Goal: Transaction & Acquisition: Book appointment/travel/reservation

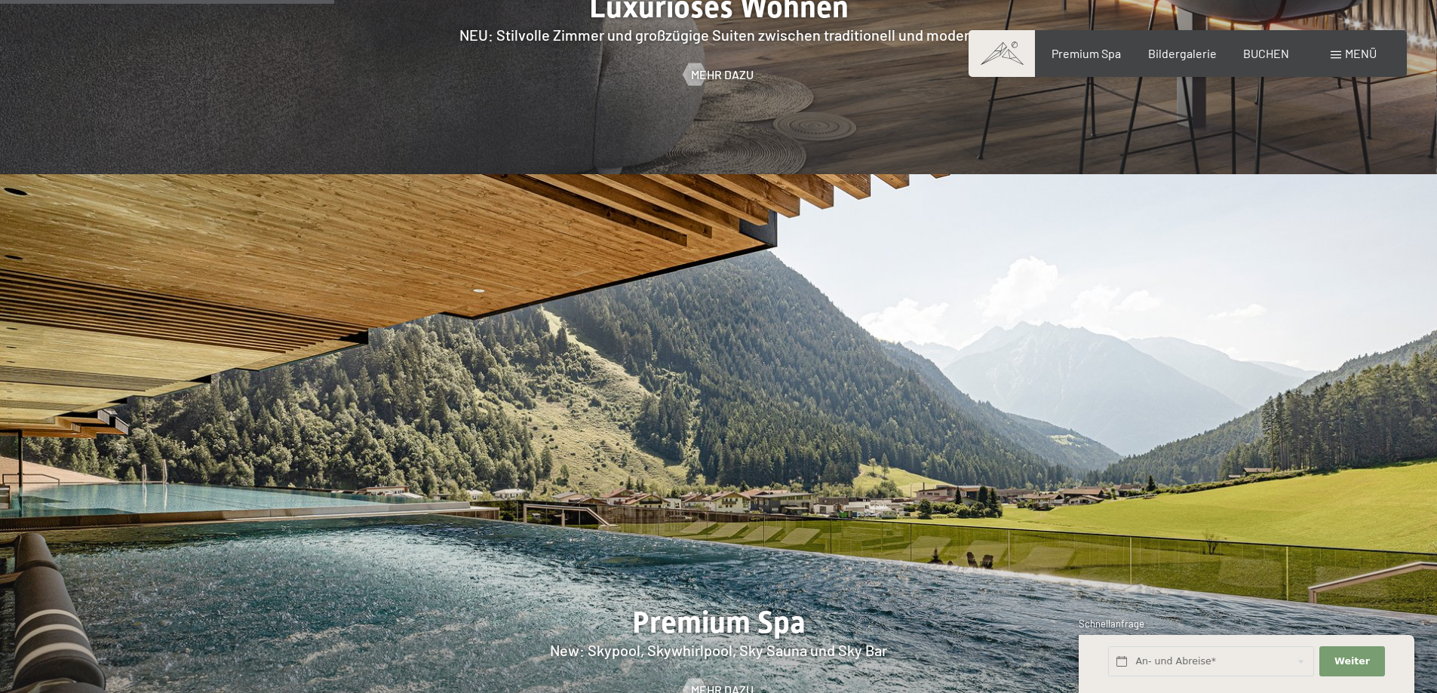
scroll to position [2263, 0]
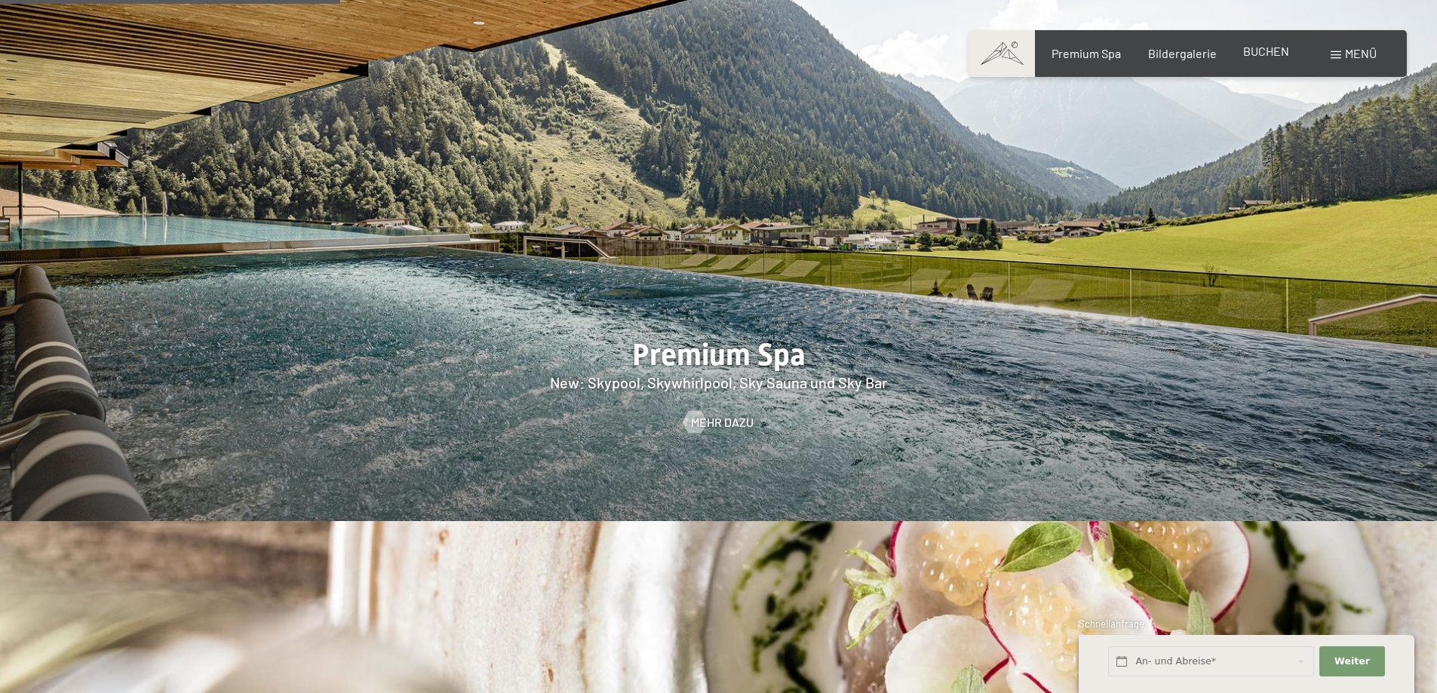
click at [1247, 55] on span "BUCHEN" at bounding box center [1266, 51] width 46 height 14
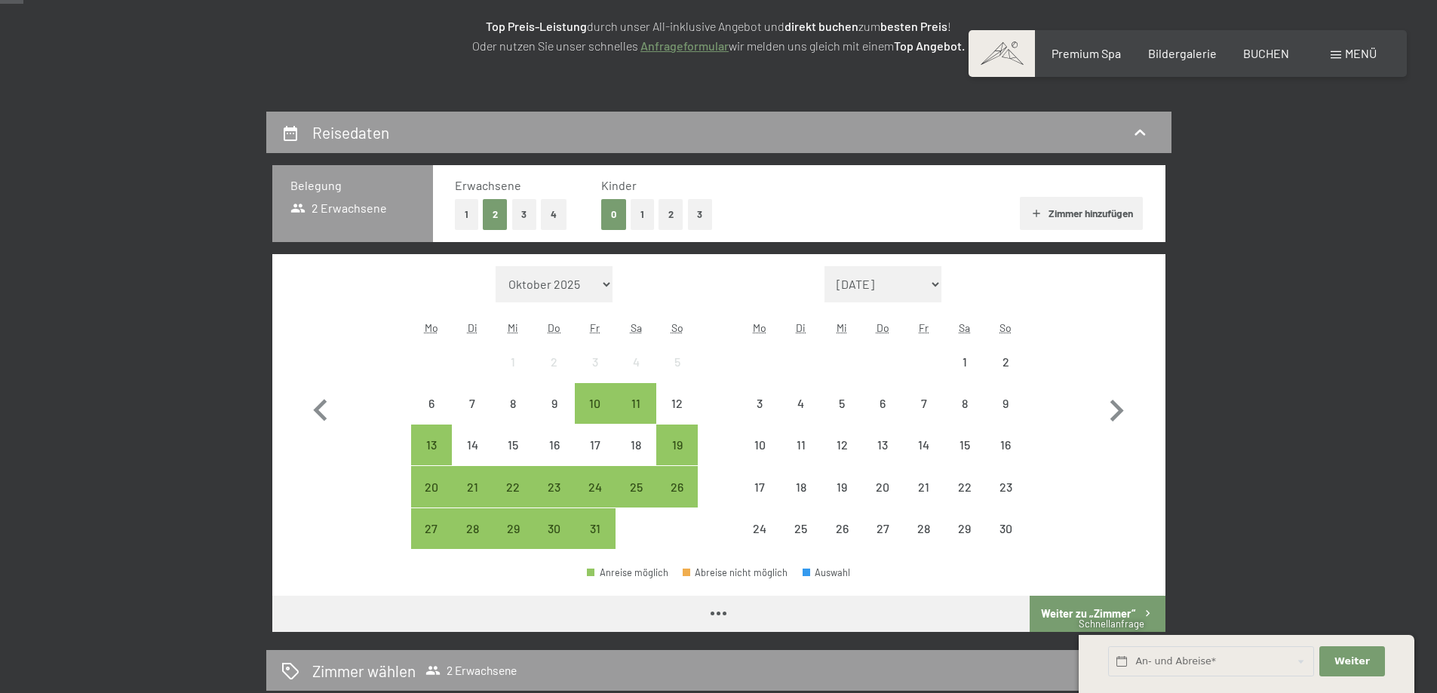
scroll to position [302, 0]
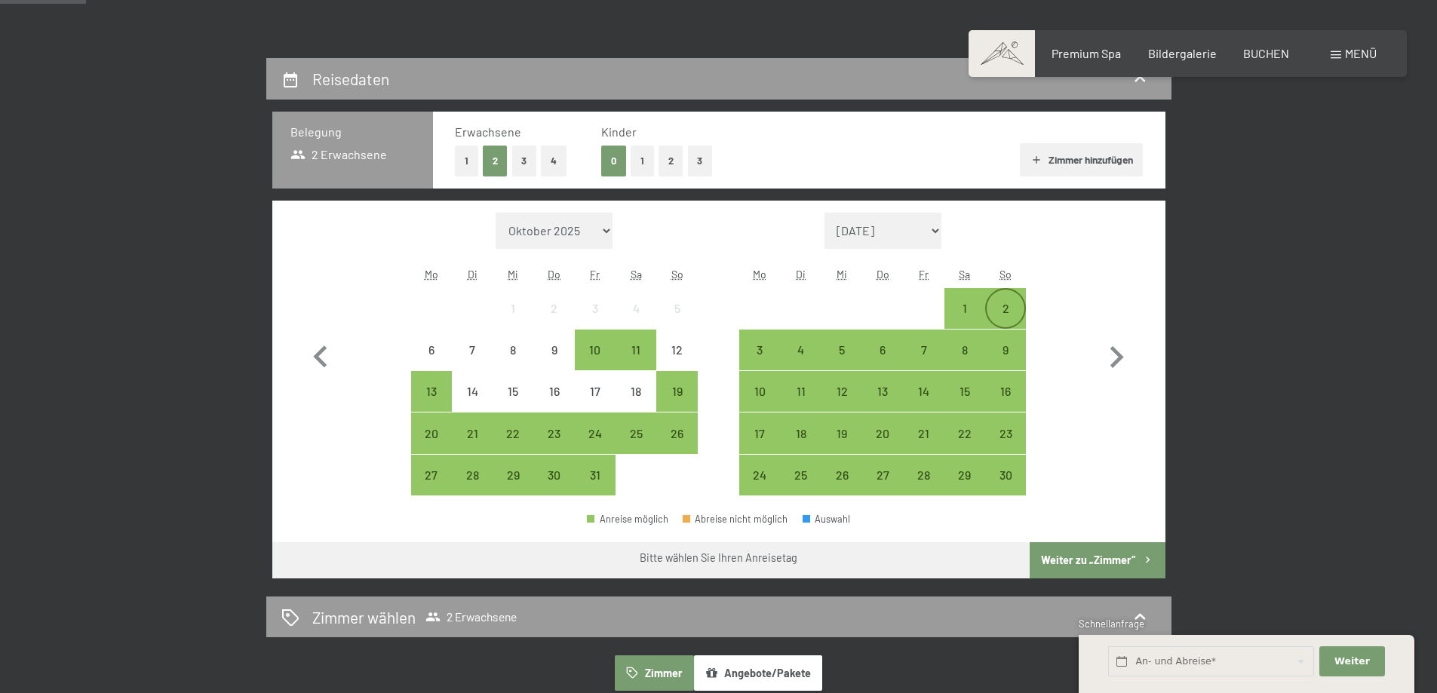
click at [1012, 303] on div "2" at bounding box center [1005, 321] width 38 height 38
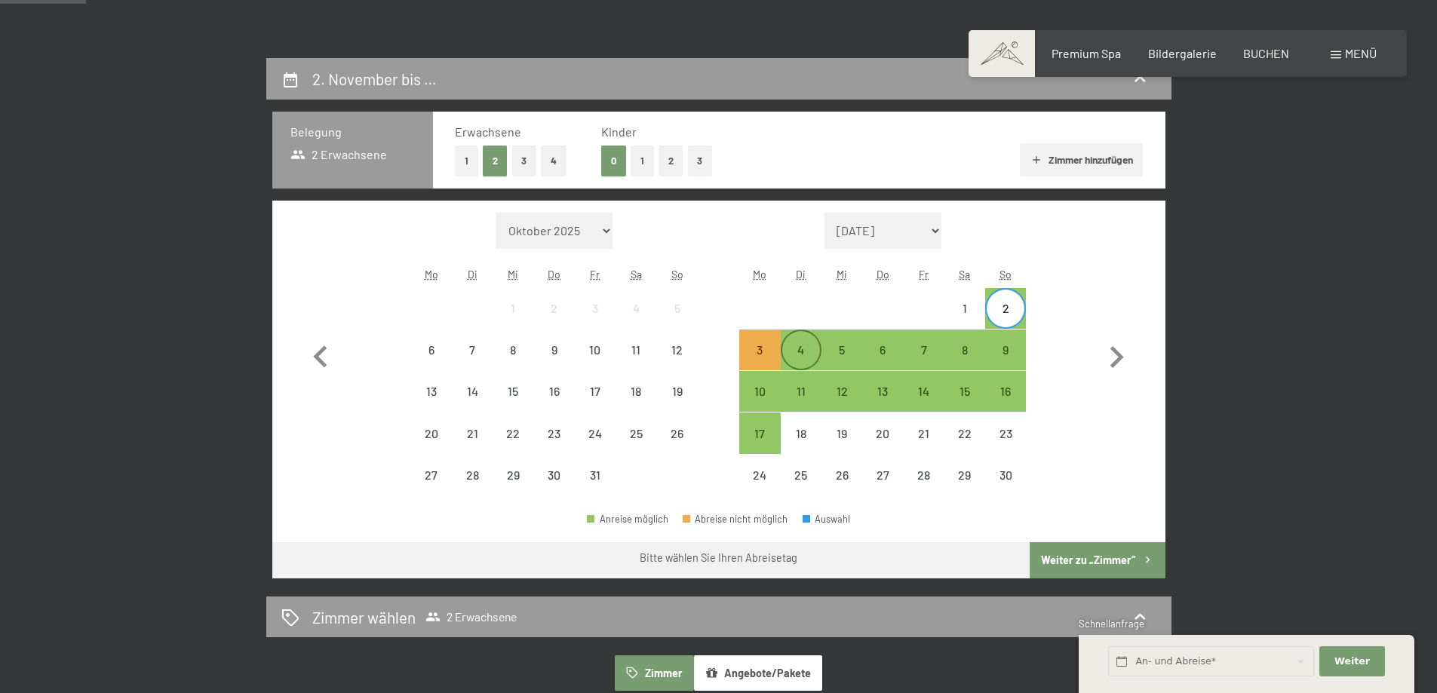
click at [801, 347] on div "4" at bounding box center [801, 363] width 38 height 38
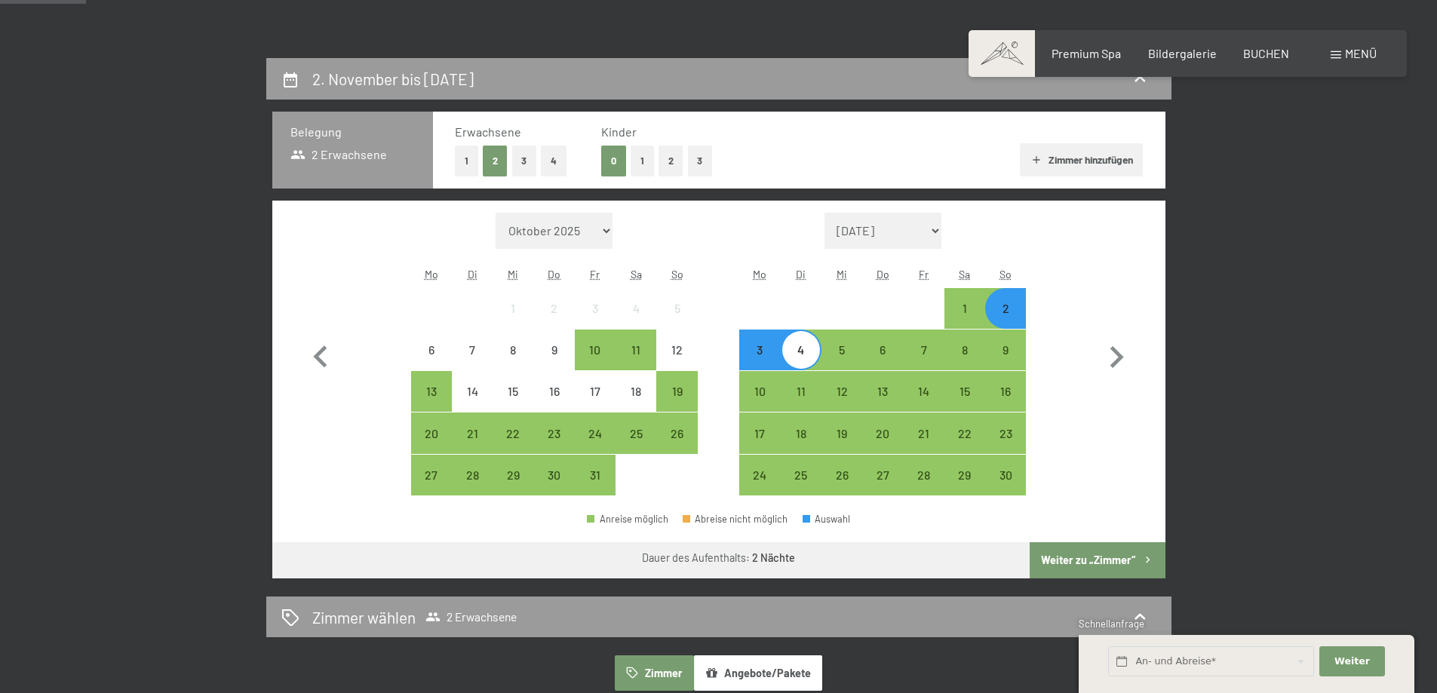
click at [1092, 556] on button "Weiter zu „Zimmer“" at bounding box center [1096, 560] width 135 height 36
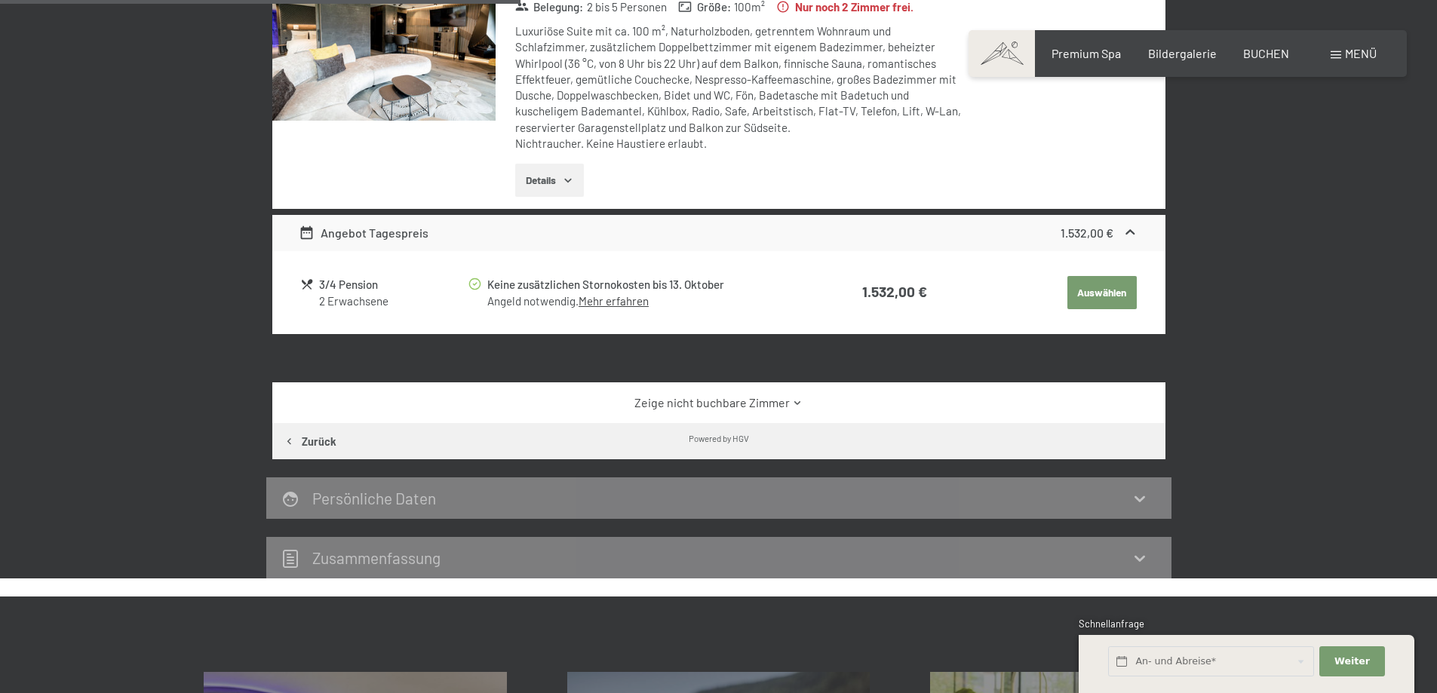
scroll to position [661, 0]
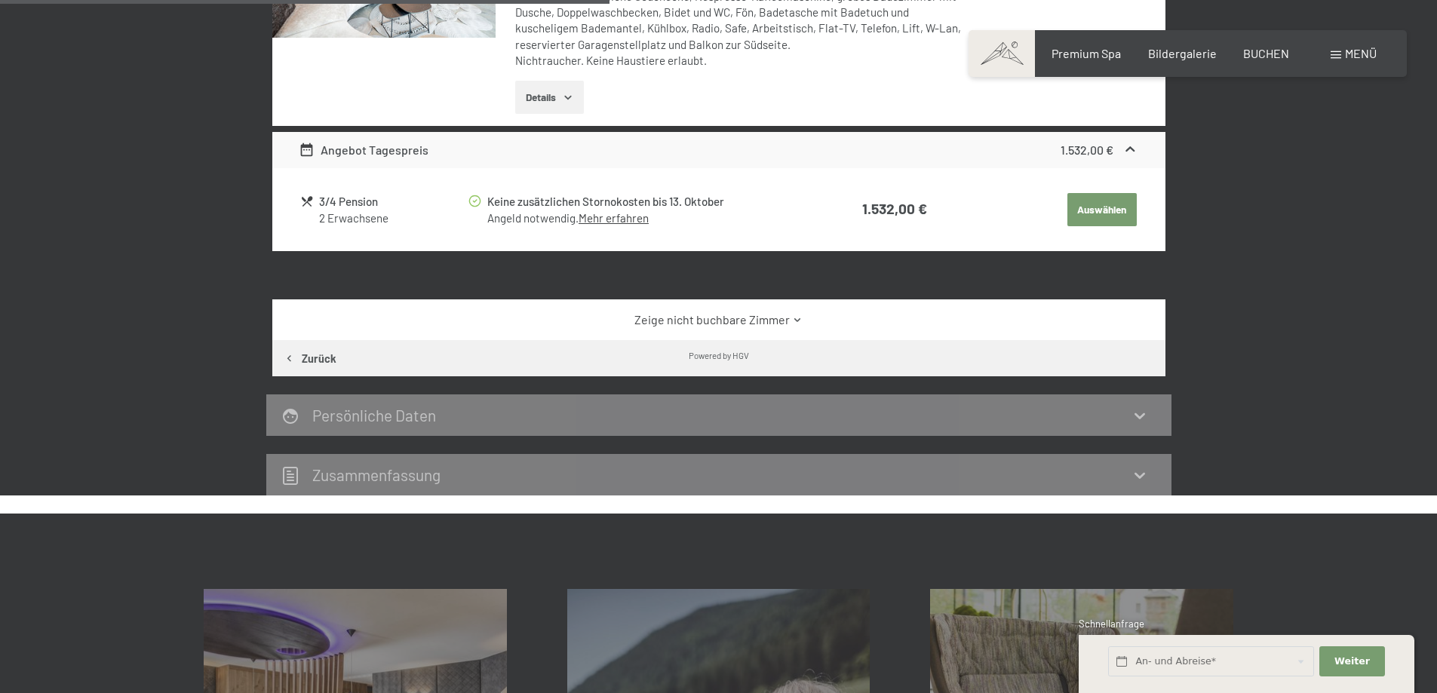
click at [584, 321] on link "Zeige nicht buchbare Zimmer" at bounding box center [718, 319] width 839 height 17
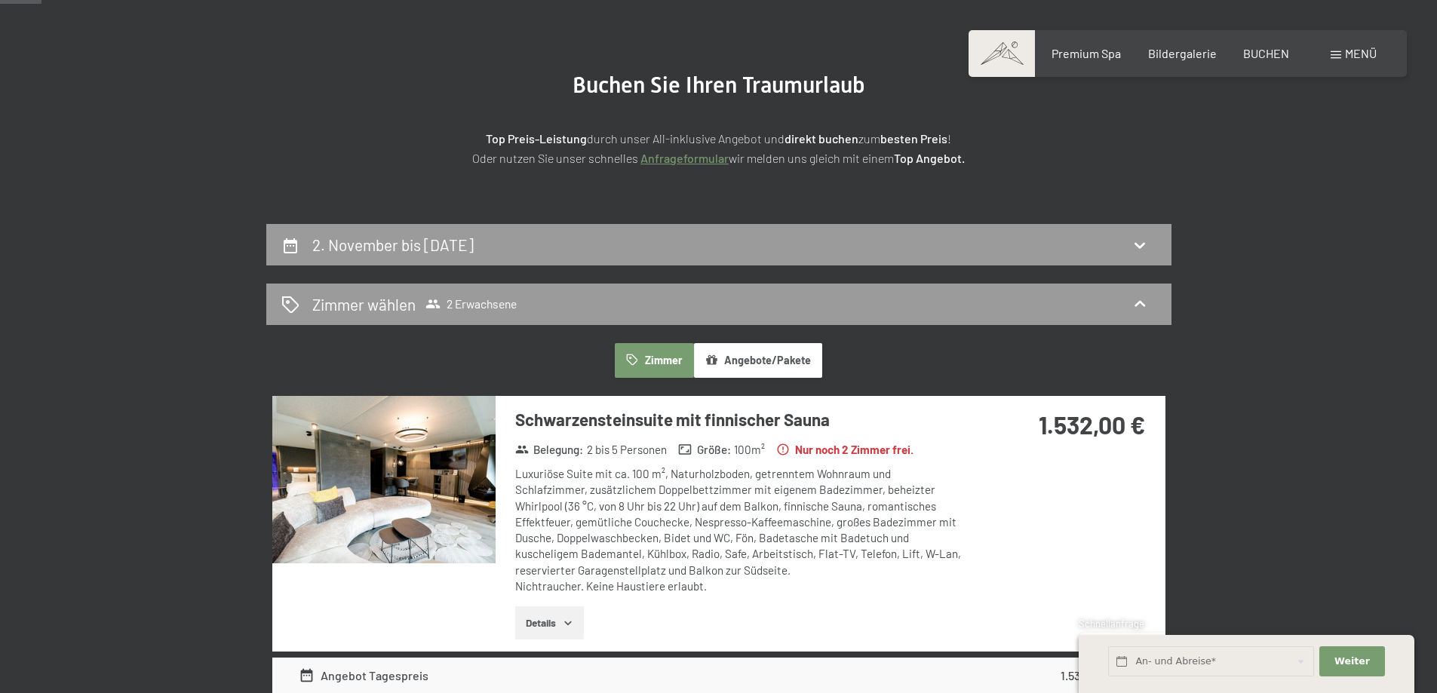
scroll to position [133, 0]
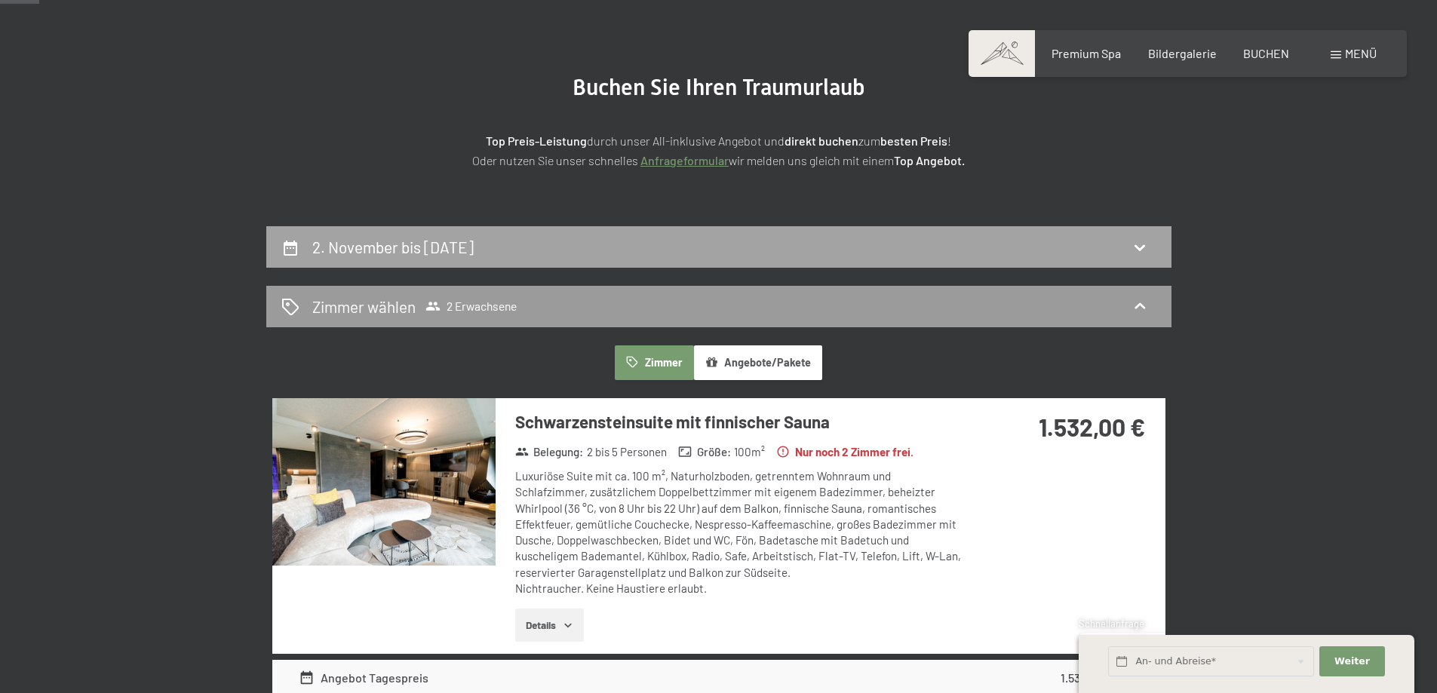
click at [658, 260] on div "2. November bis 4. November 2025" at bounding box center [718, 246] width 905 height 41
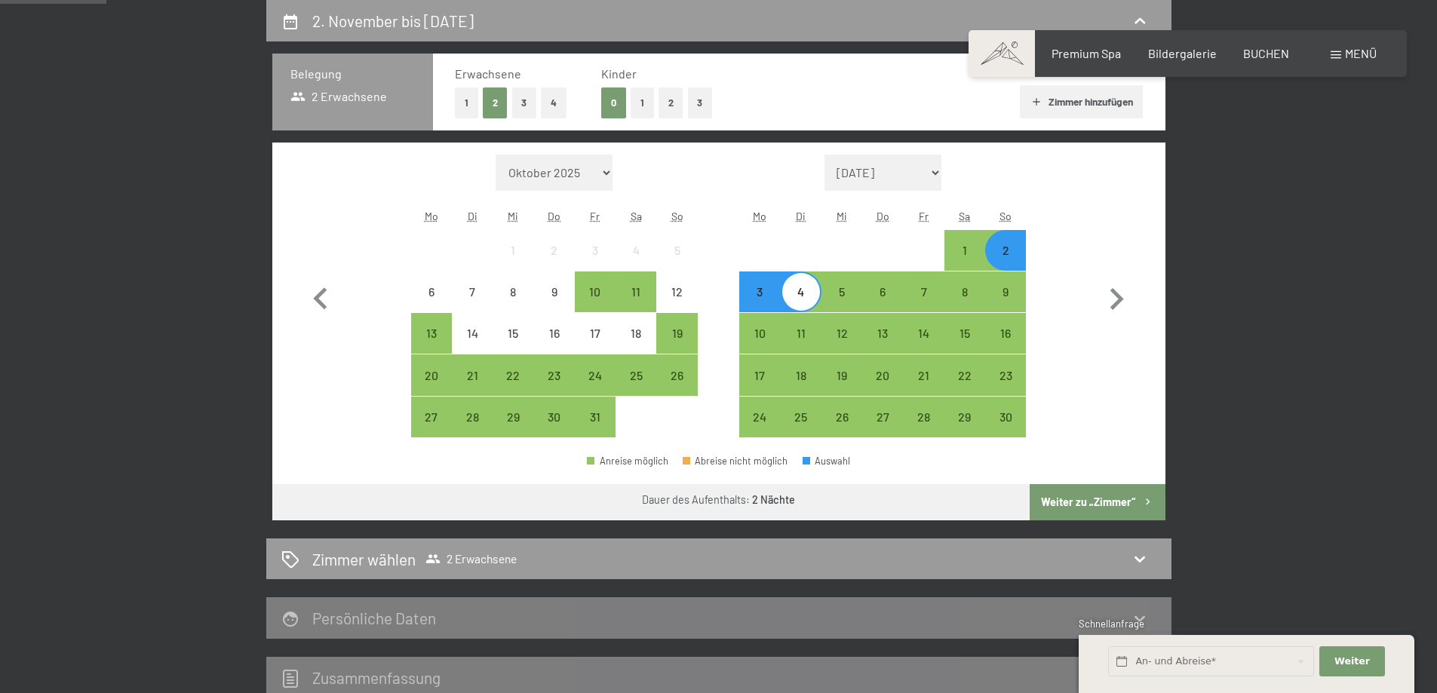
click at [765, 292] on div "3" at bounding box center [760, 305] width 38 height 38
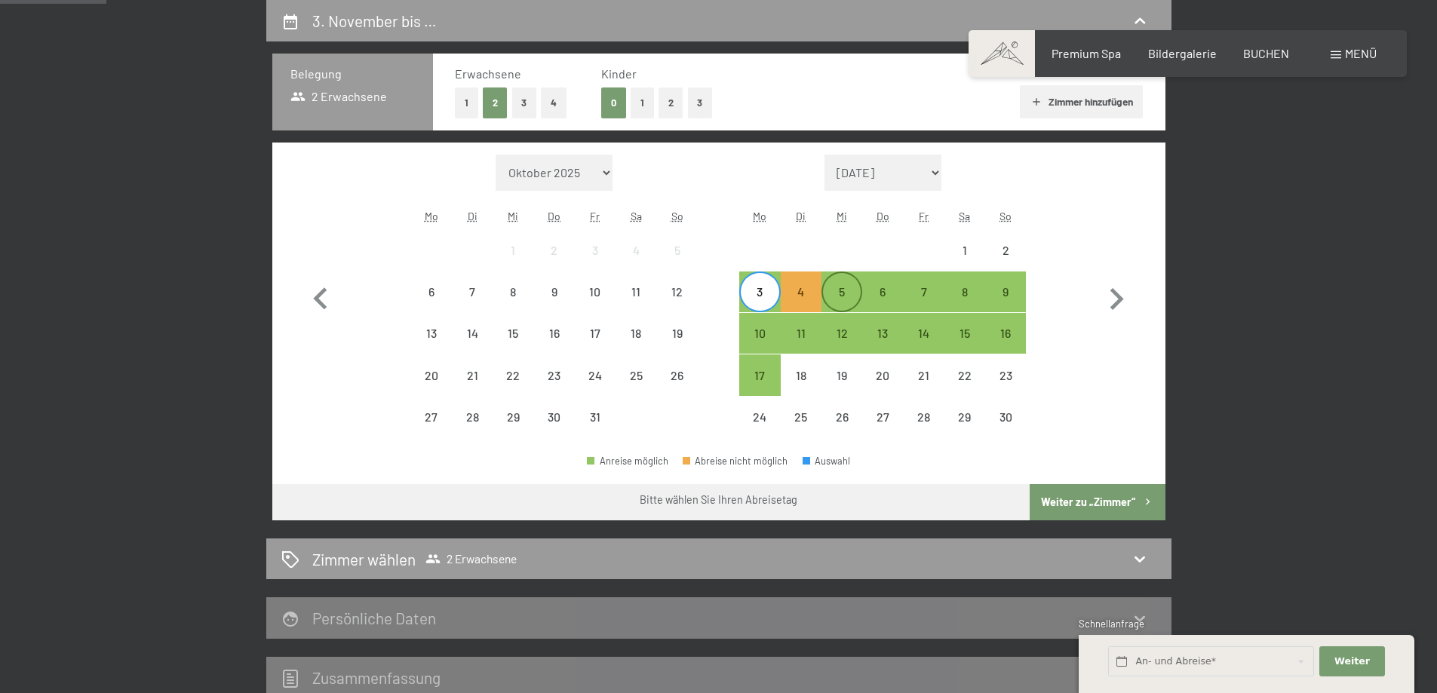
click at [845, 290] on div "5" at bounding box center [842, 305] width 38 height 38
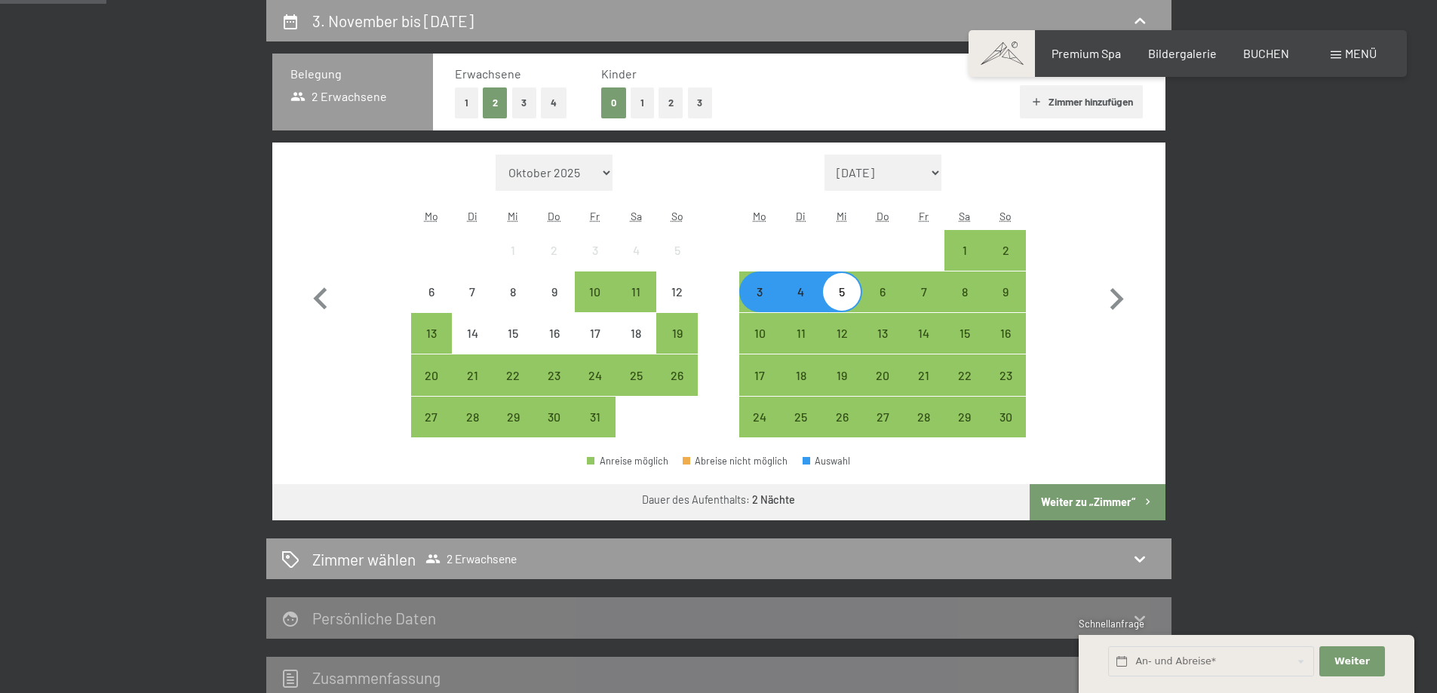
click at [1091, 496] on button "Weiter zu „Zimmer“" at bounding box center [1096, 502] width 135 height 36
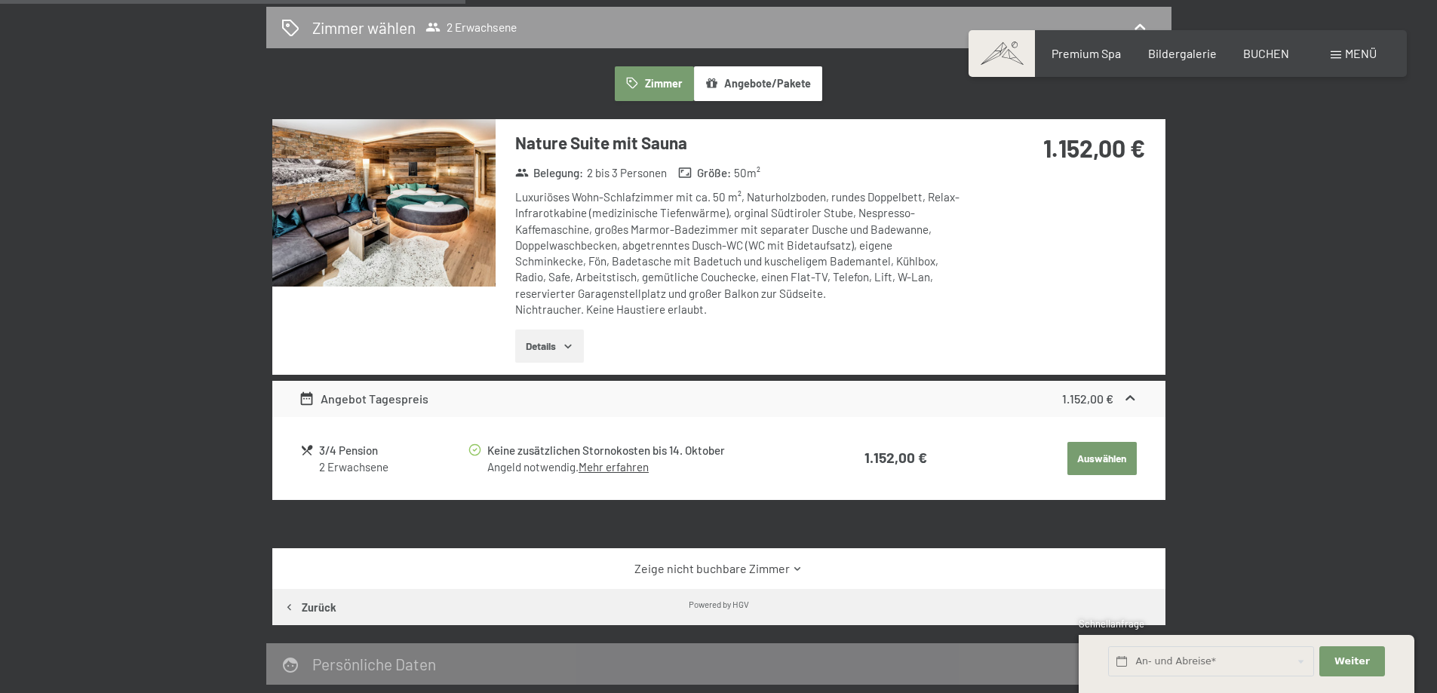
scroll to position [586, 0]
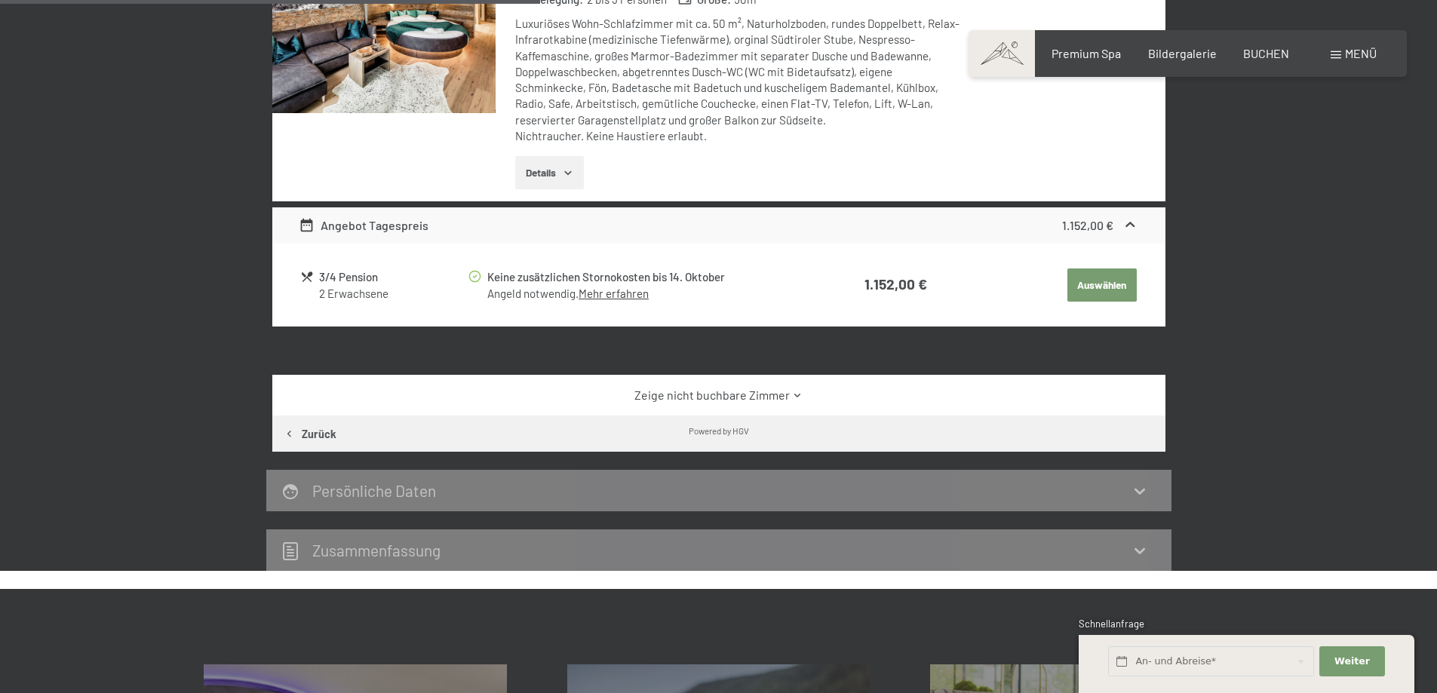
click at [869, 392] on link "Zeige nicht buchbare Zimmer" at bounding box center [718, 395] width 839 height 17
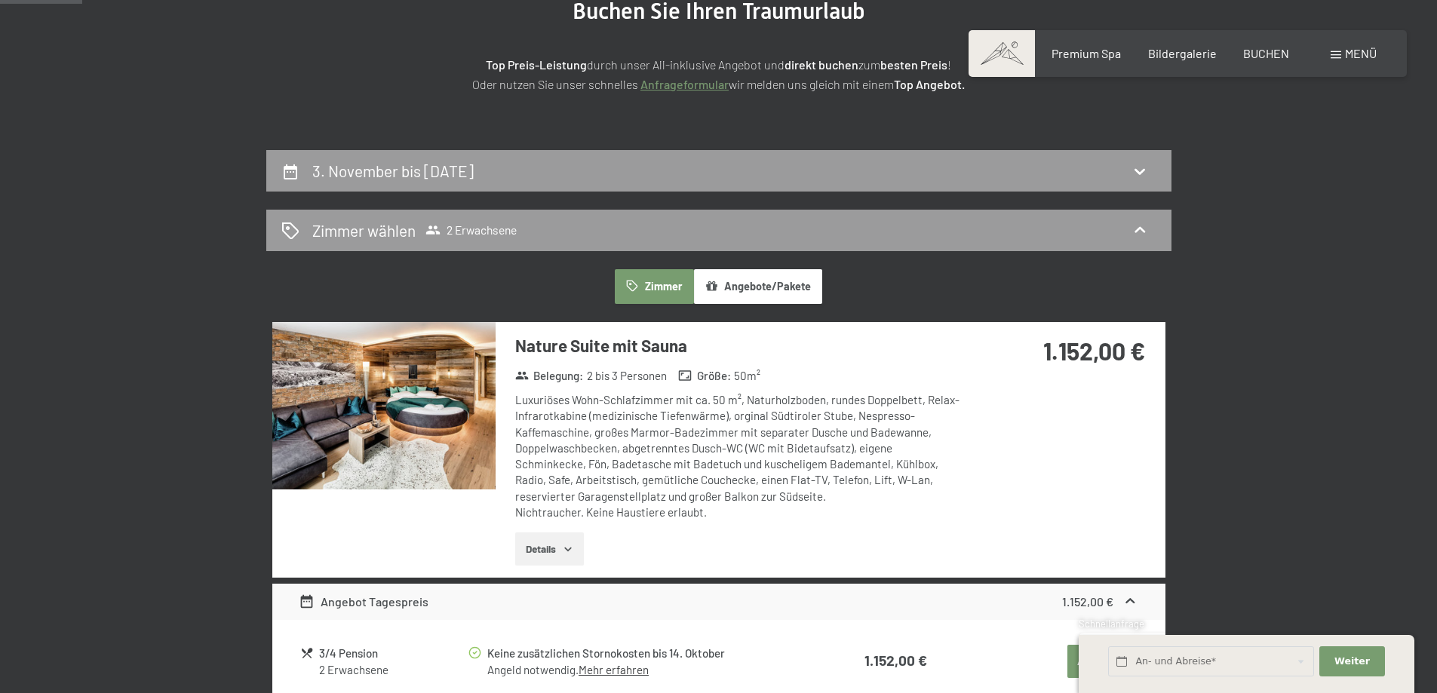
scroll to position [209, 0]
click at [781, 288] on button "Angebote/Pakete" at bounding box center [758, 287] width 128 height 35
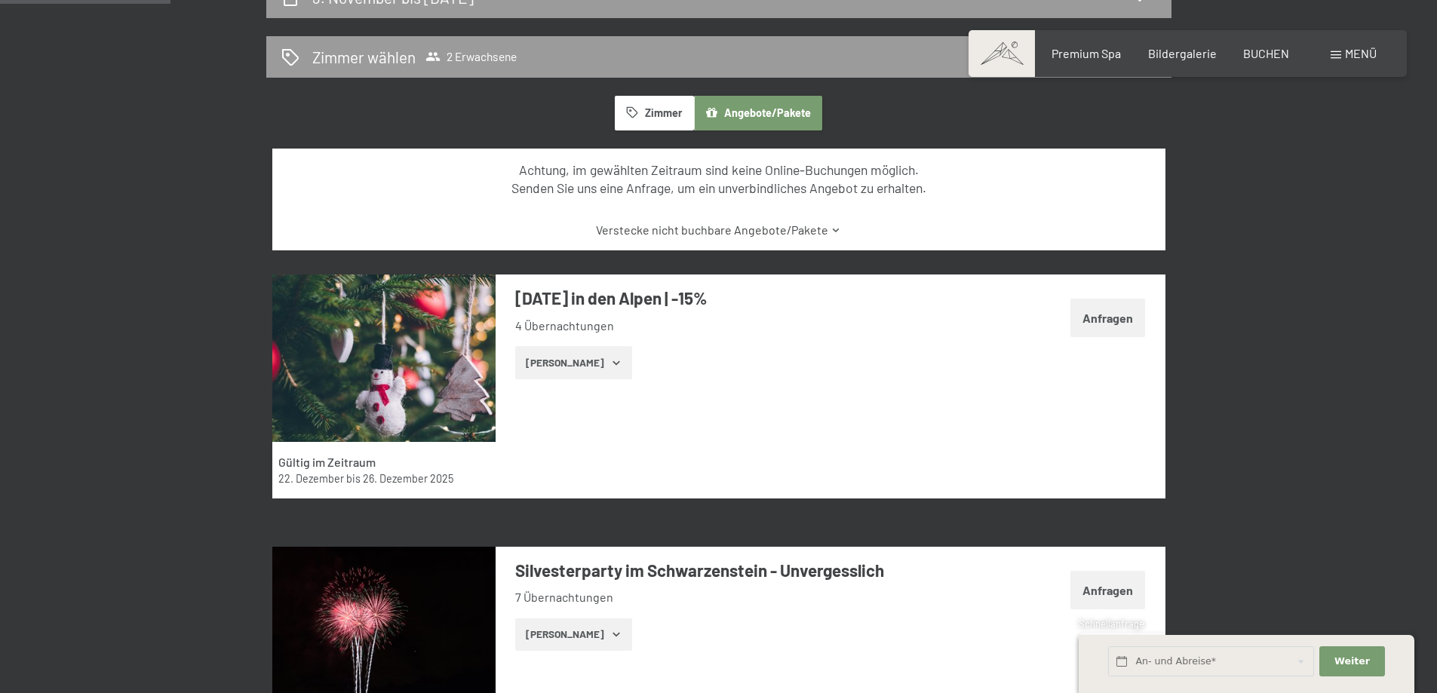
scroll to position [58, 0]
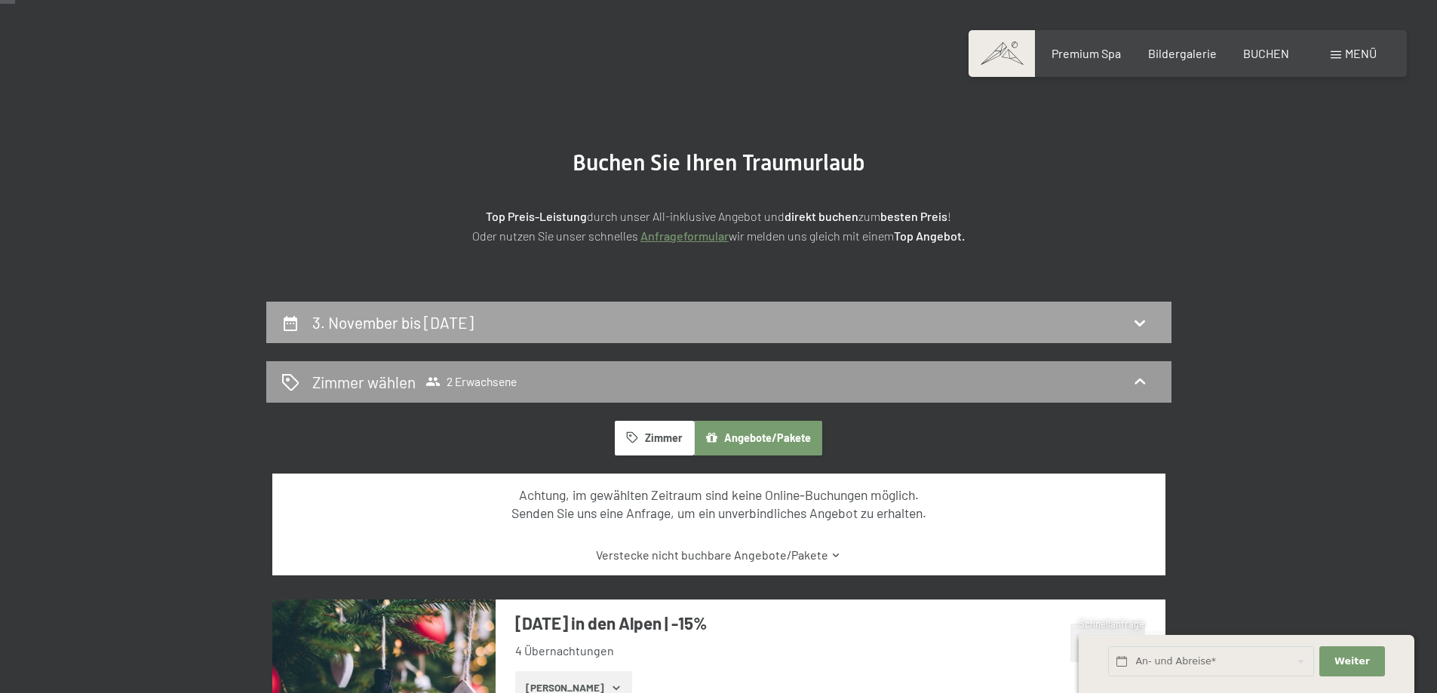
click at [660, 320] on div "3. November bis 5. November 2025" at bounding box center [718, 322] width 875 height 22
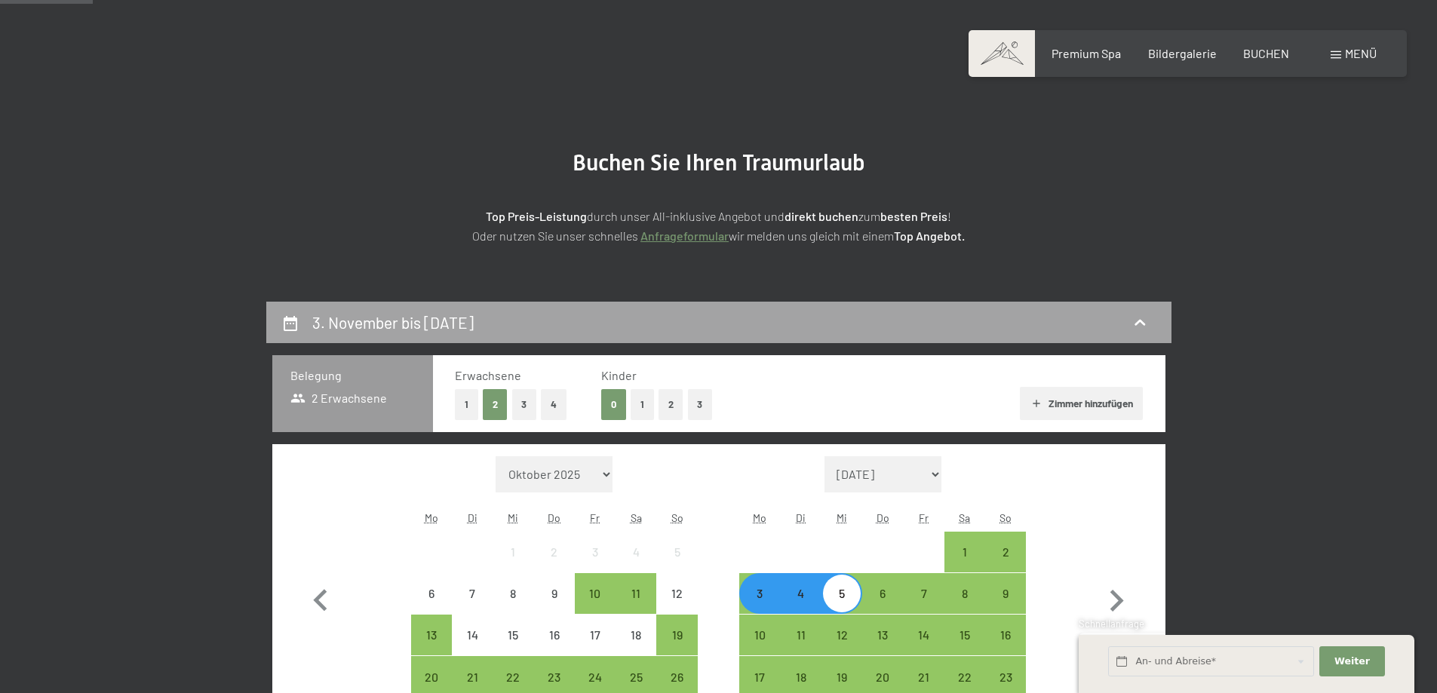
scroll to position [360, 0]
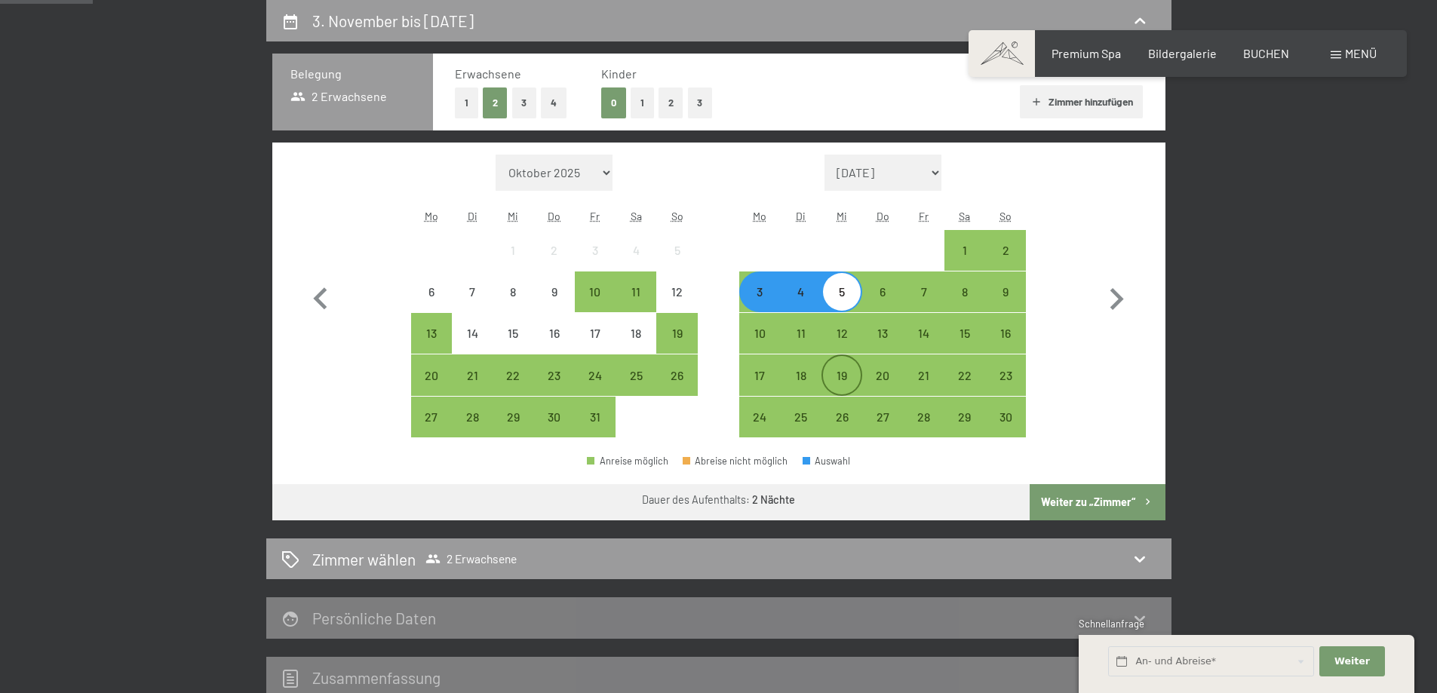
click at [843, 370] on div "19" at bounding box center [842, 389] width 38 height 38
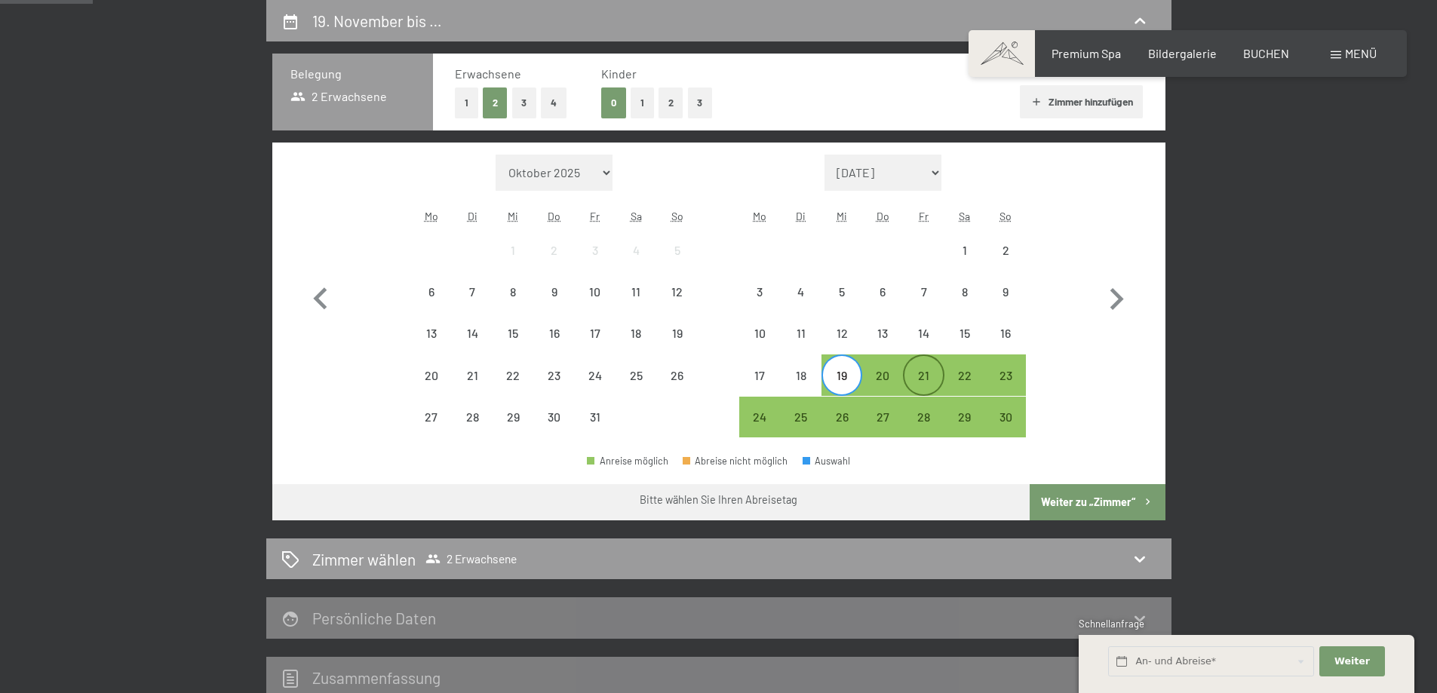
click at [932, 370] on div "21" at bounding box center [923, 389] width 38 height 38
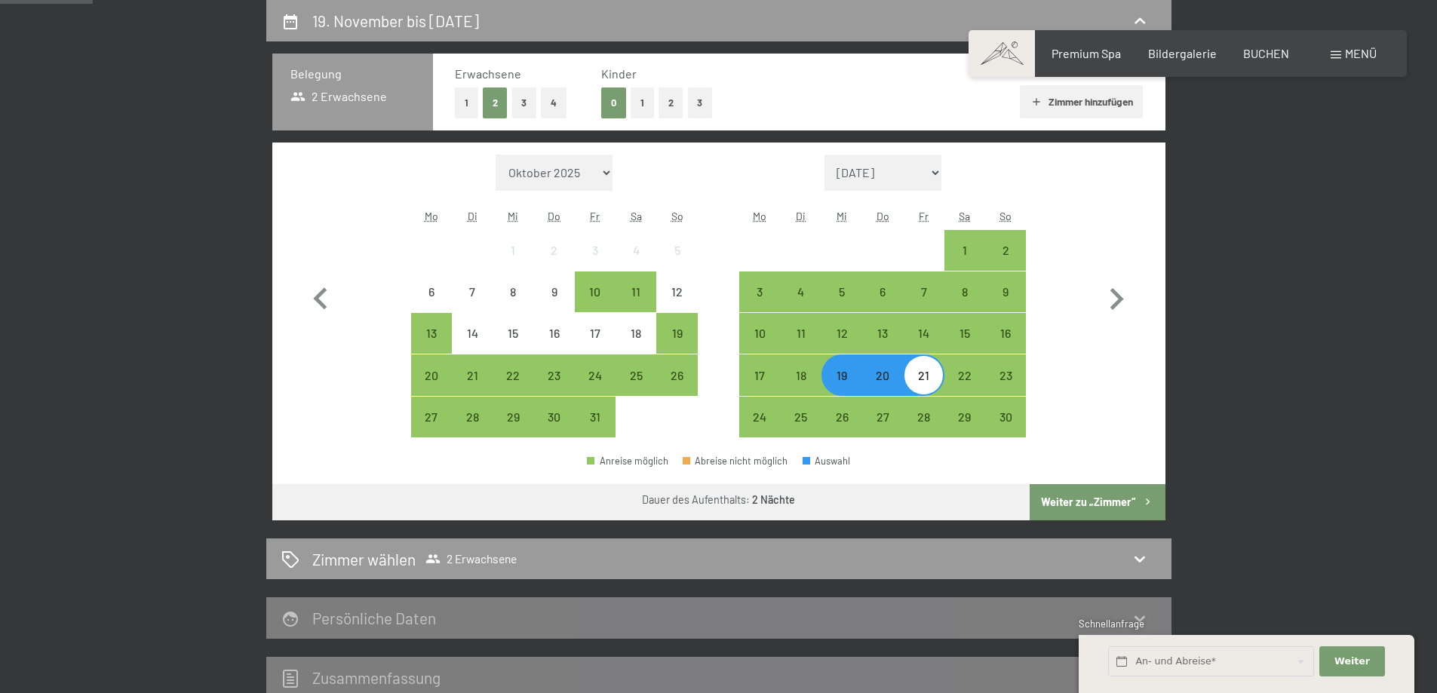
click at [1090, 496] on button "Weiter zu „Zimmer“" at bounding box center [1096, 502] width 135 height 36
